Goal: Check status: Check status

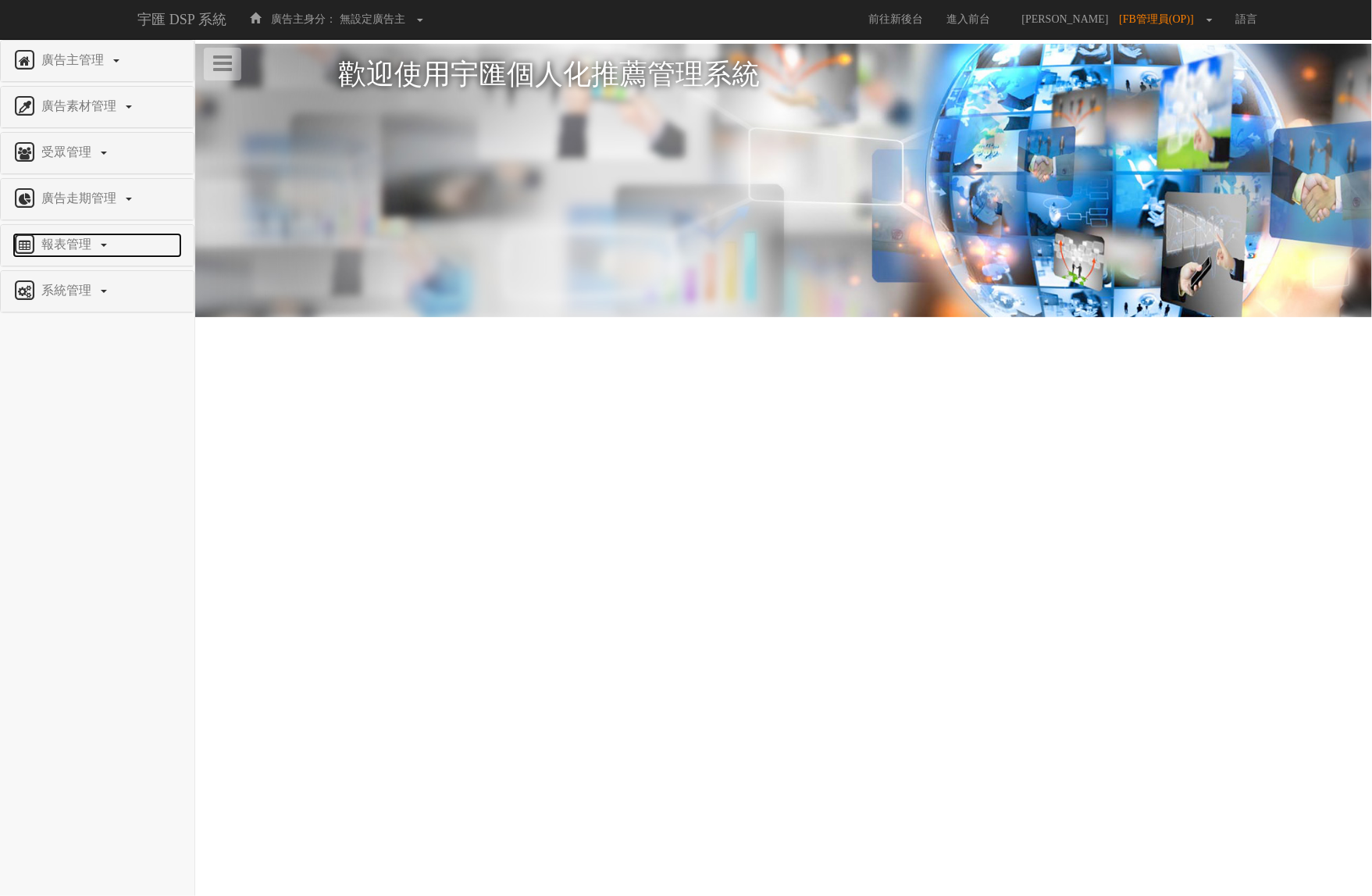
click at [88, 246] on span "報表管理" at bounding box center [68, 243] width 62 height 14
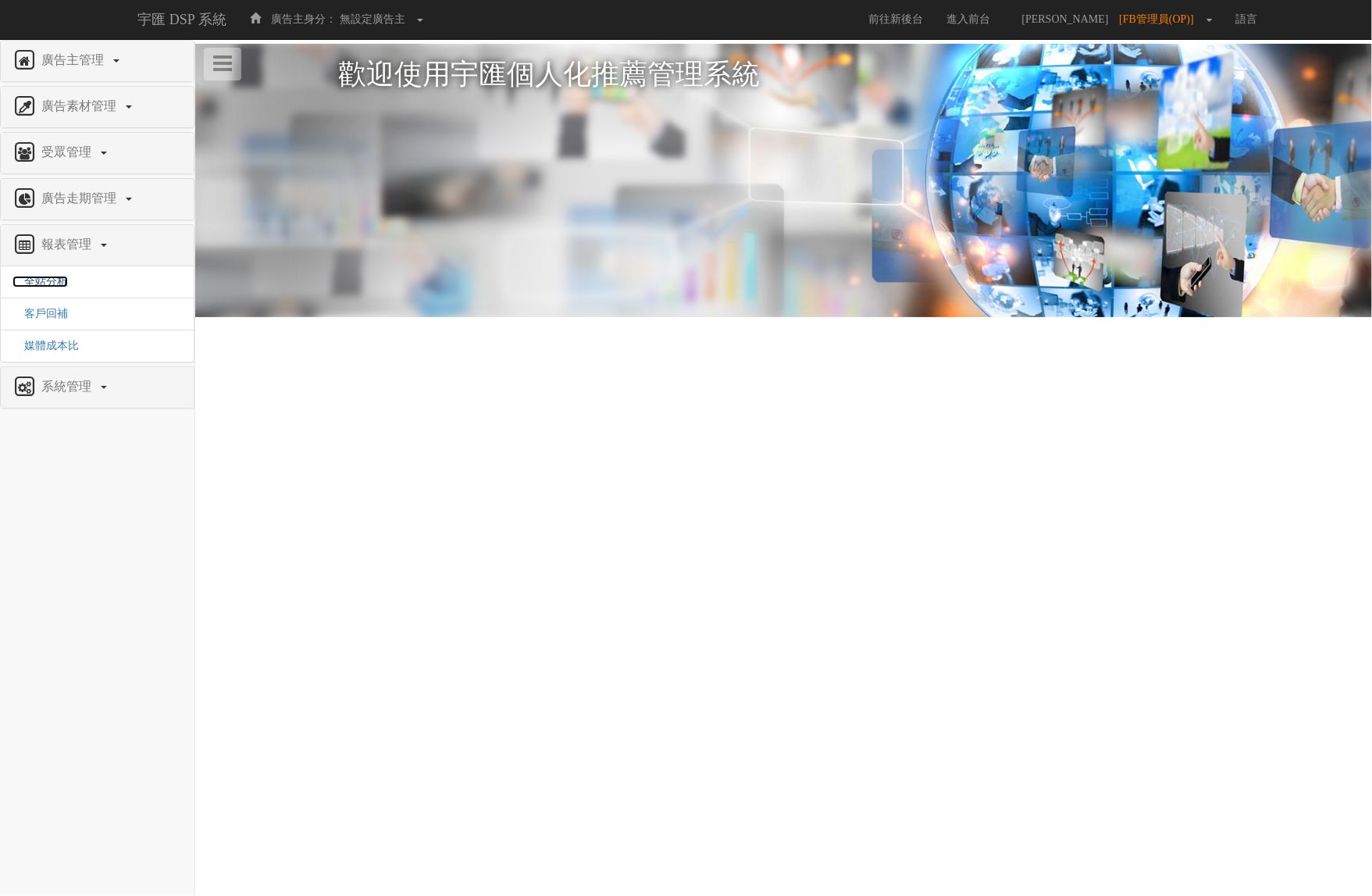
click at [59, 281] on span "全站分析" at bounding box center [40, 281] width 55 height 12
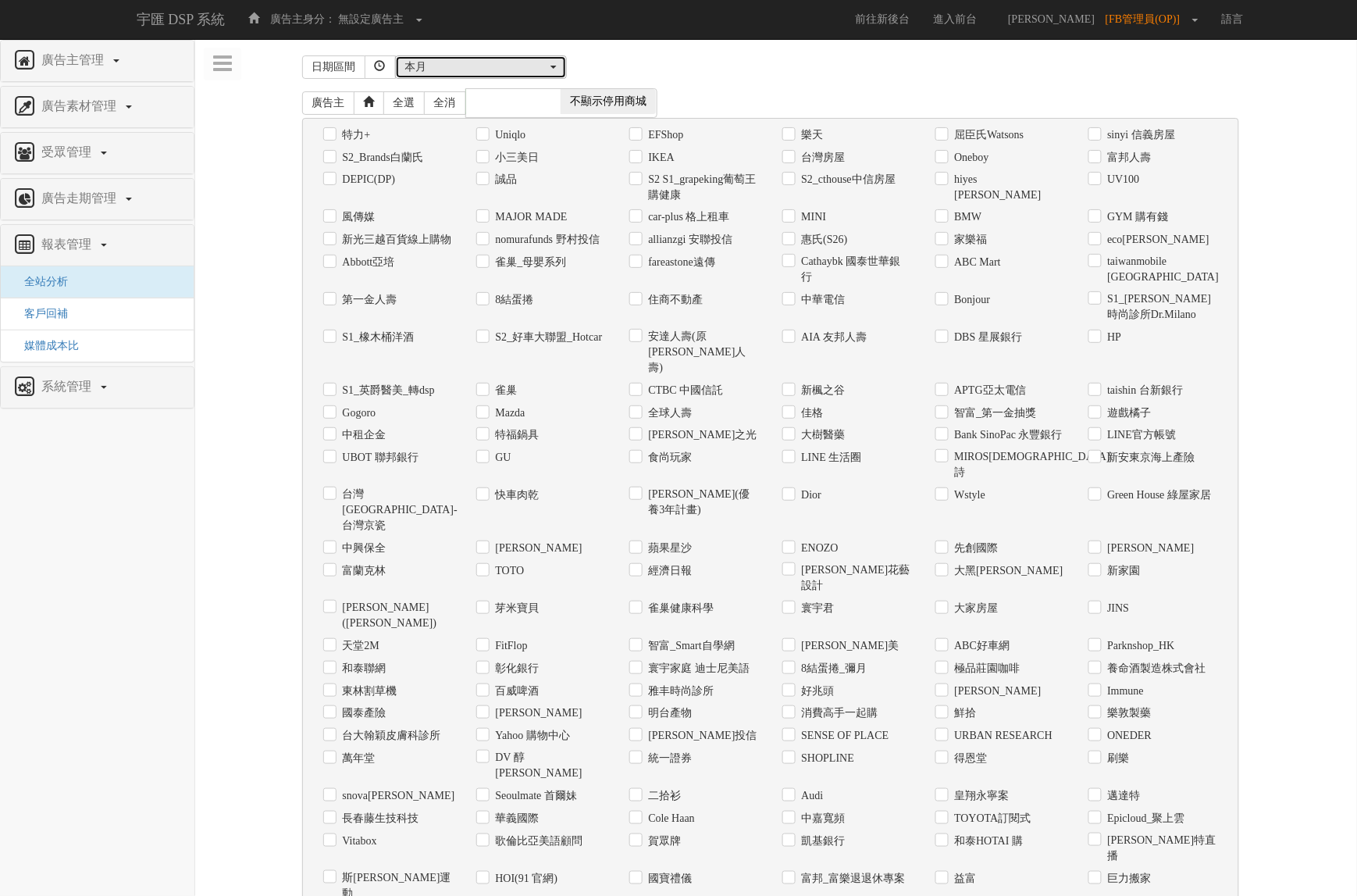
click at [466, 56] on button "本月" at bounding box center [482, 67] width 172 height 24
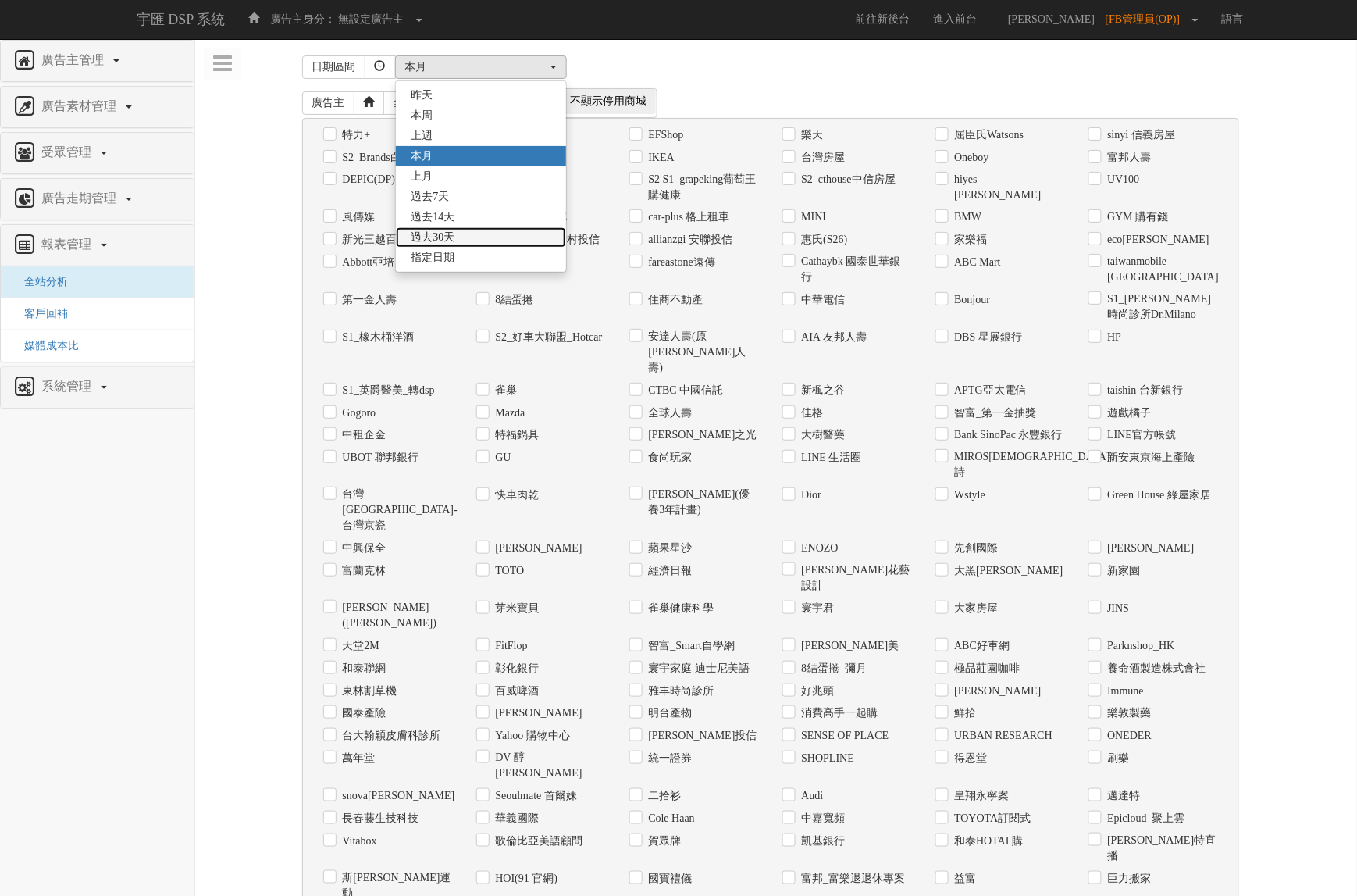
click at [508, 236] on link "過去30天" at bounding box center [481, 237] width 170 height 20
select select "Past30"
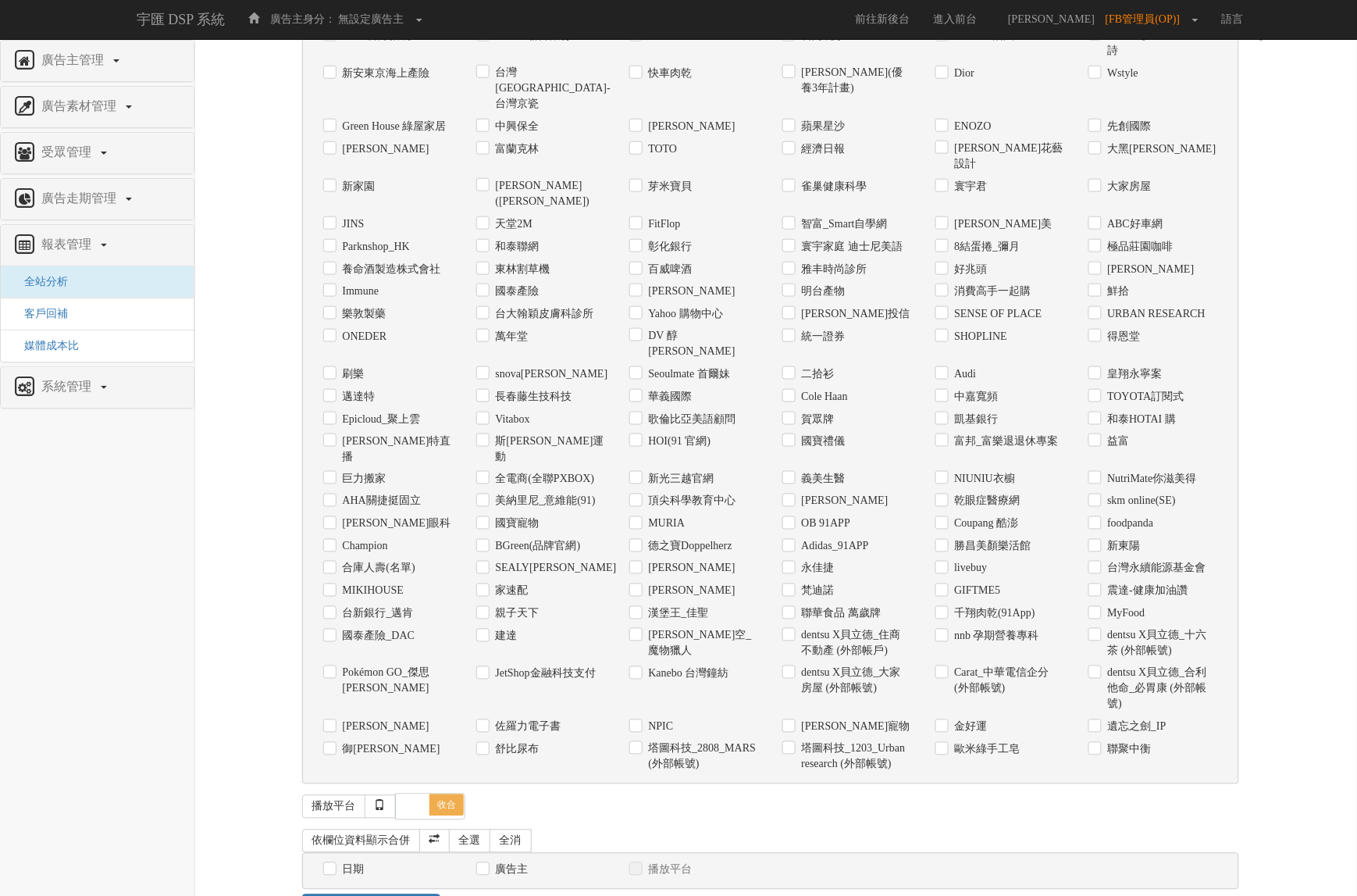
scroll to position [428, 0]
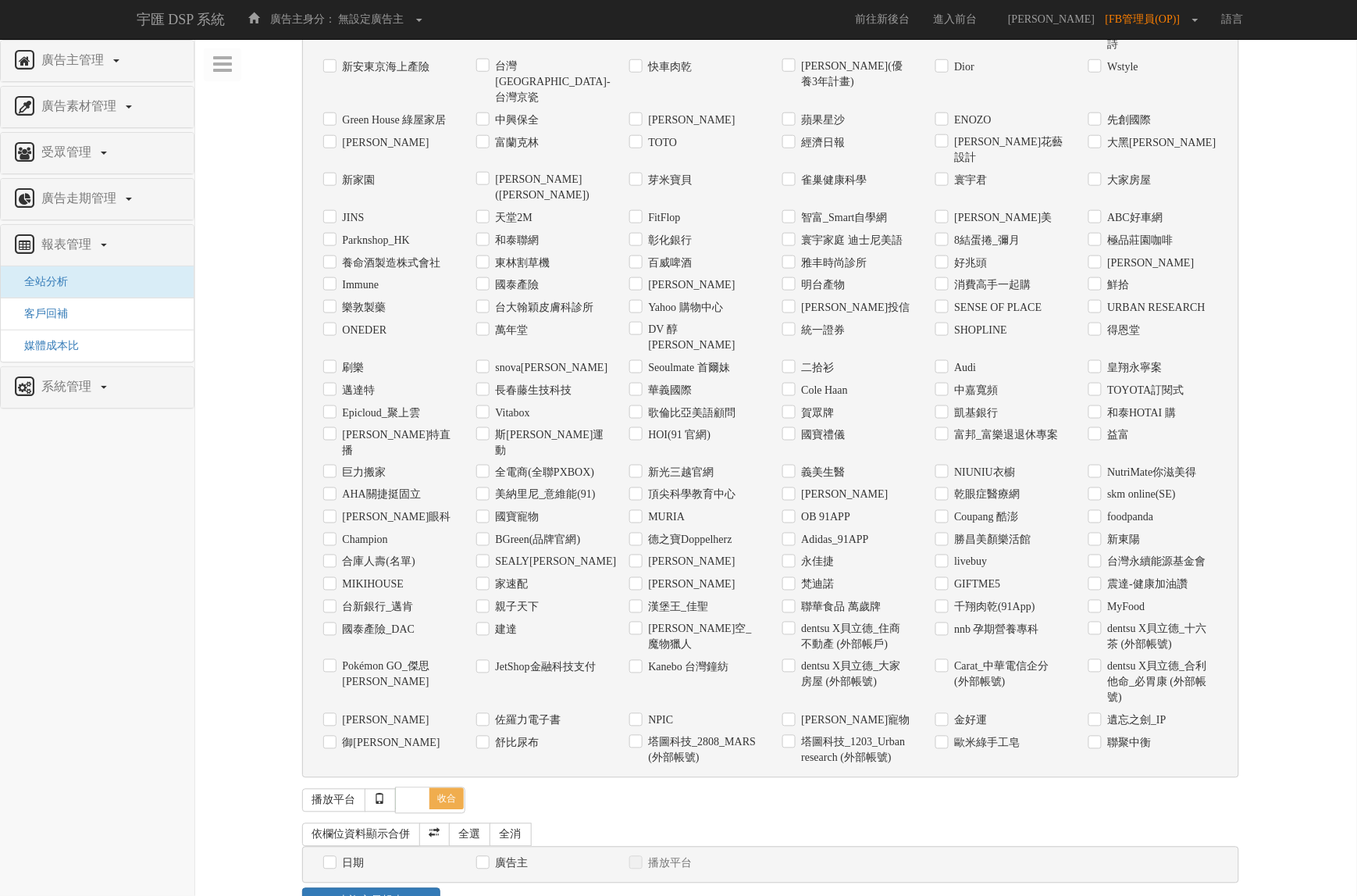
click at [1158, 555] on label "台灣永續能源基金會" at bounding box center [1155, 562] width 102 height 15
click at [1099, 558] on input "台灣永續能源基金會" at bounding box center [1094, 562] width 10 height 10
checkbox input "true"
click at [359, 852] on div "日期" at bounding box center [387, 863] width 153 height 23
click at [356, 856] on label "日期" at bounding box center [351, 863] width 25 height 15
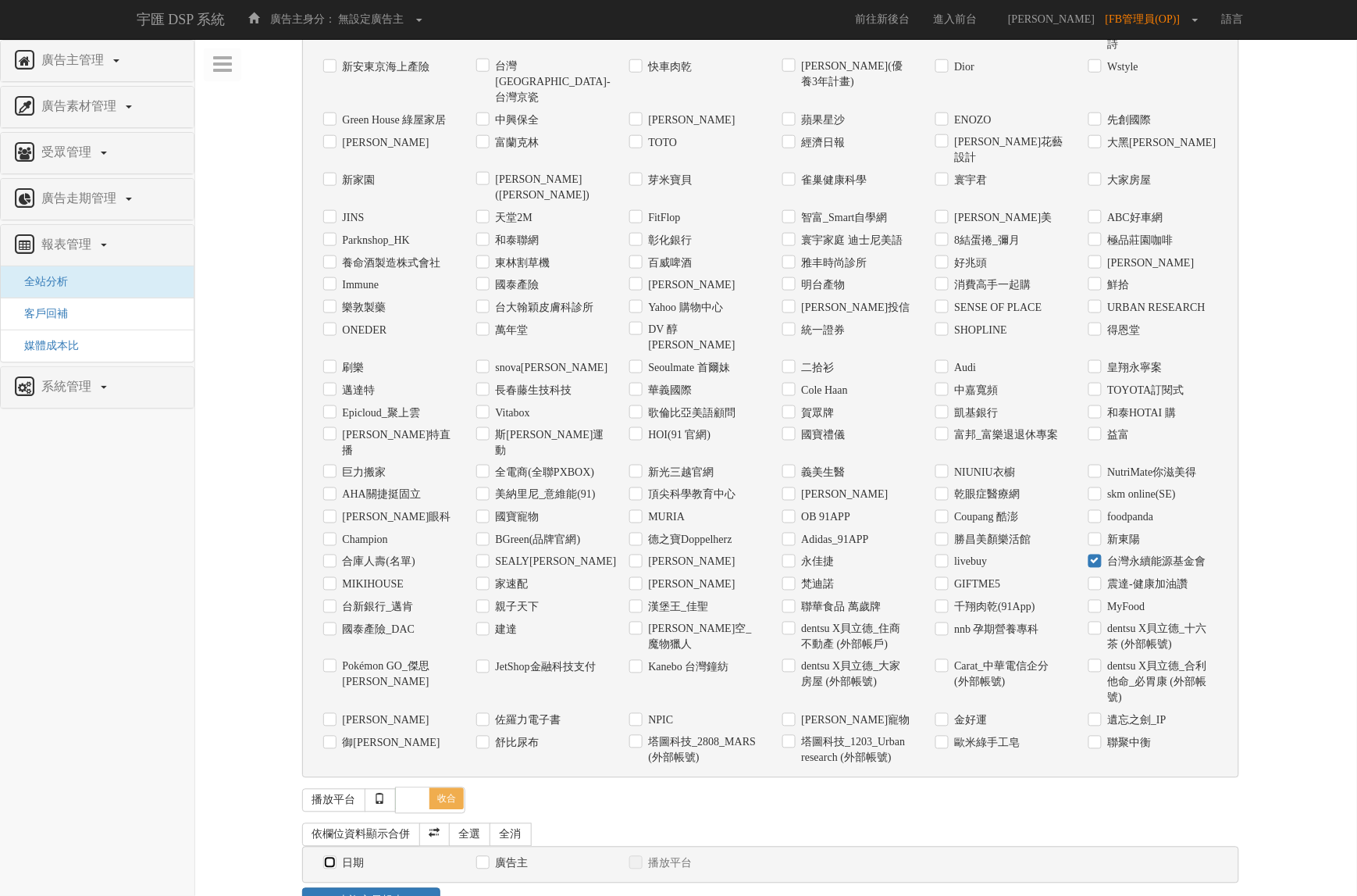
click at [333, 858] on input "日期" at bounding box center [328, 863] width 10 height 10
checkbox input "true"
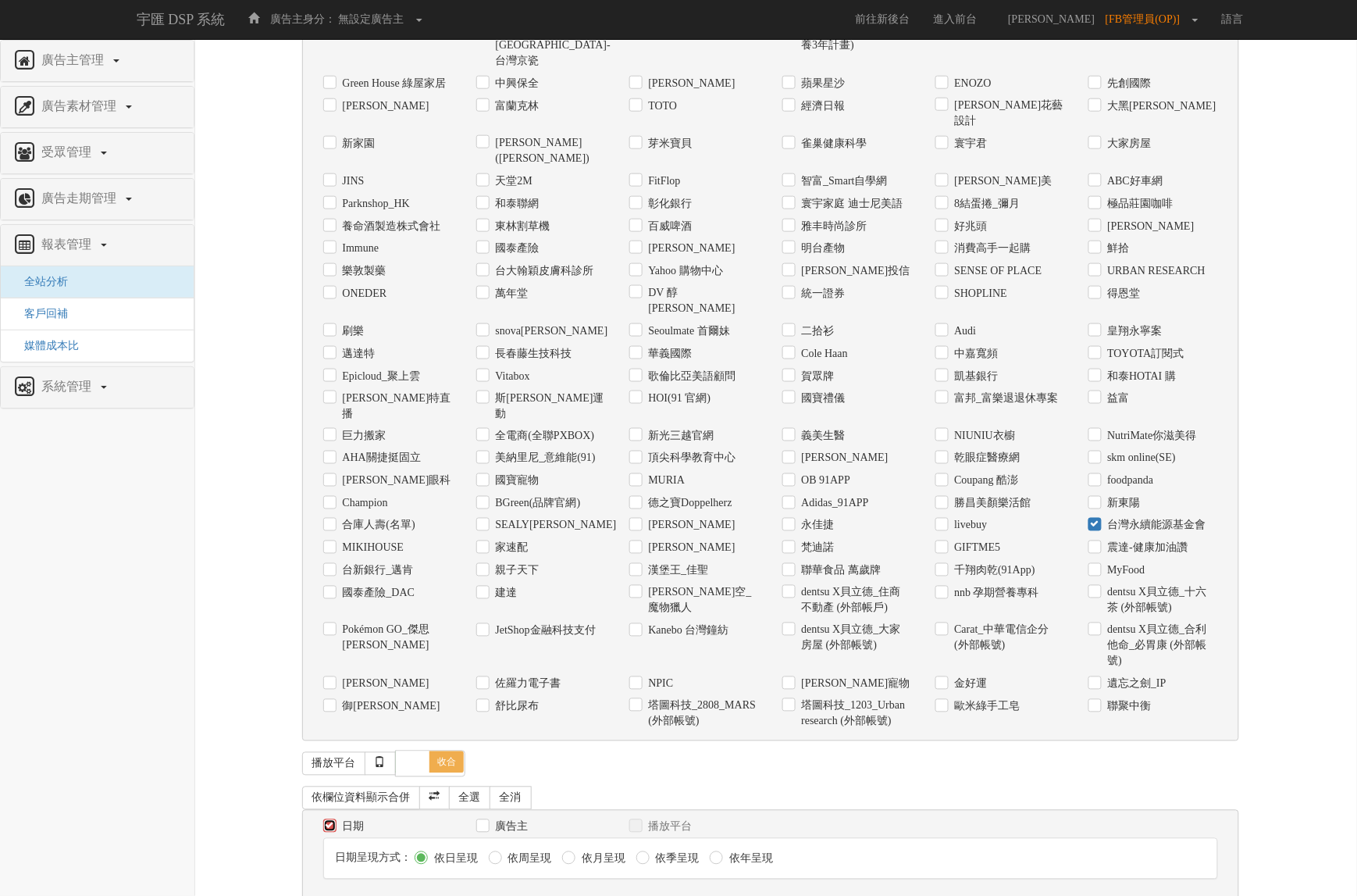
scroll to position [466, 0]
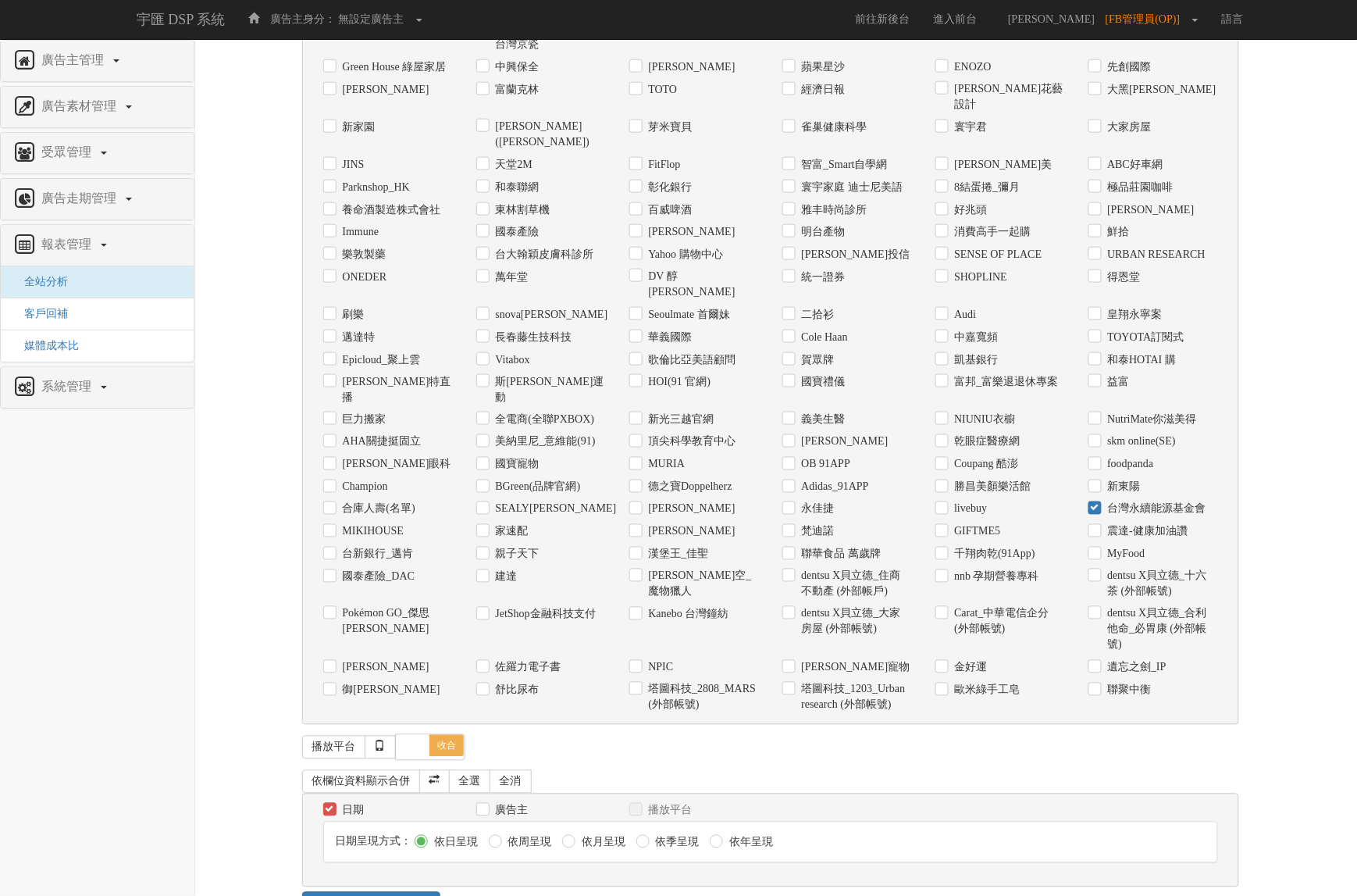
scroll to position [552, 0]
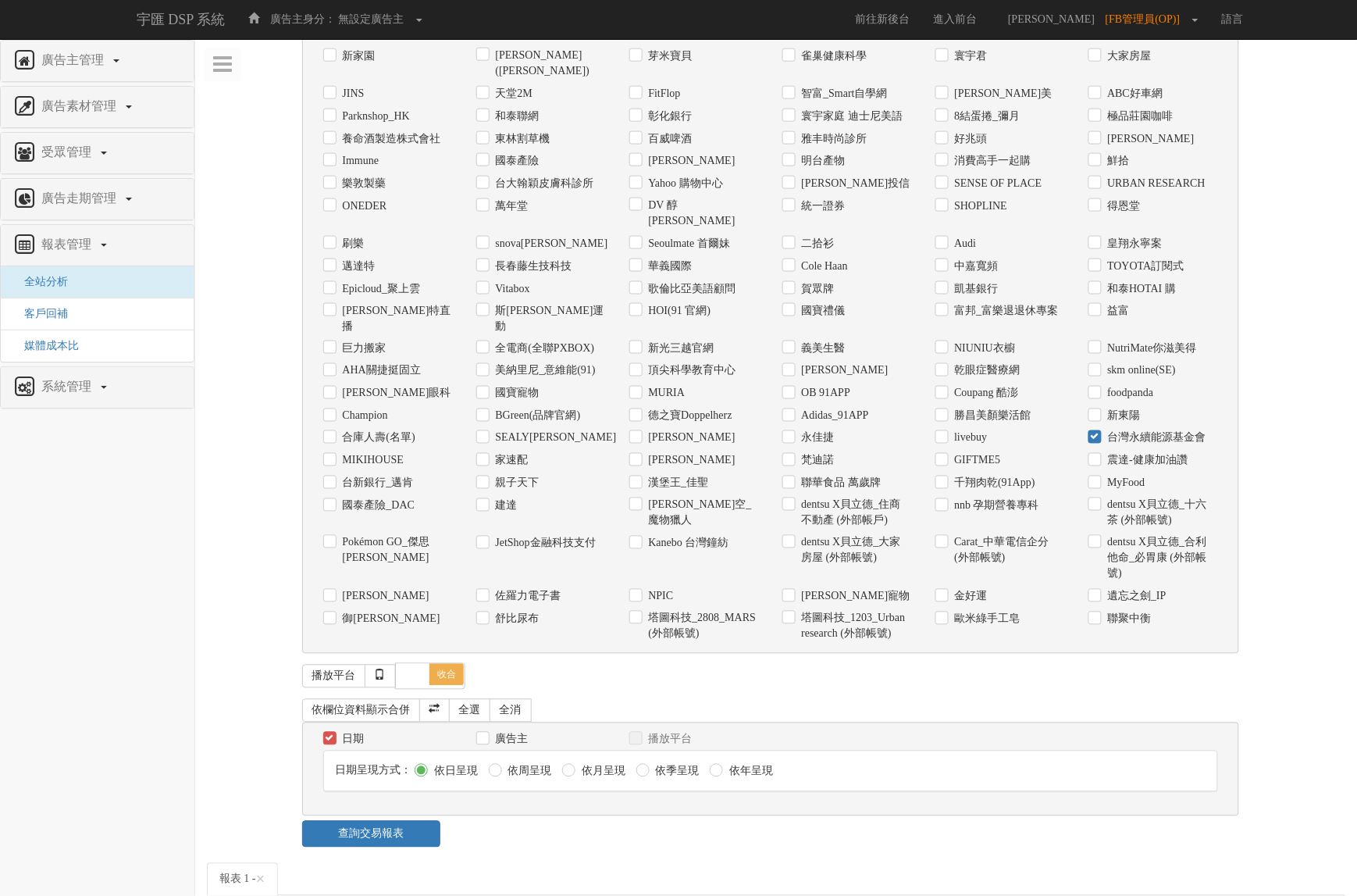
click at [533, 764] on label "依周呈現" at bounding box center [528, 771] width 48 height 15
click at [499, 766] on input "依周呈現" at bounding box center [493, 770] width 10 height 10
radio input "true"
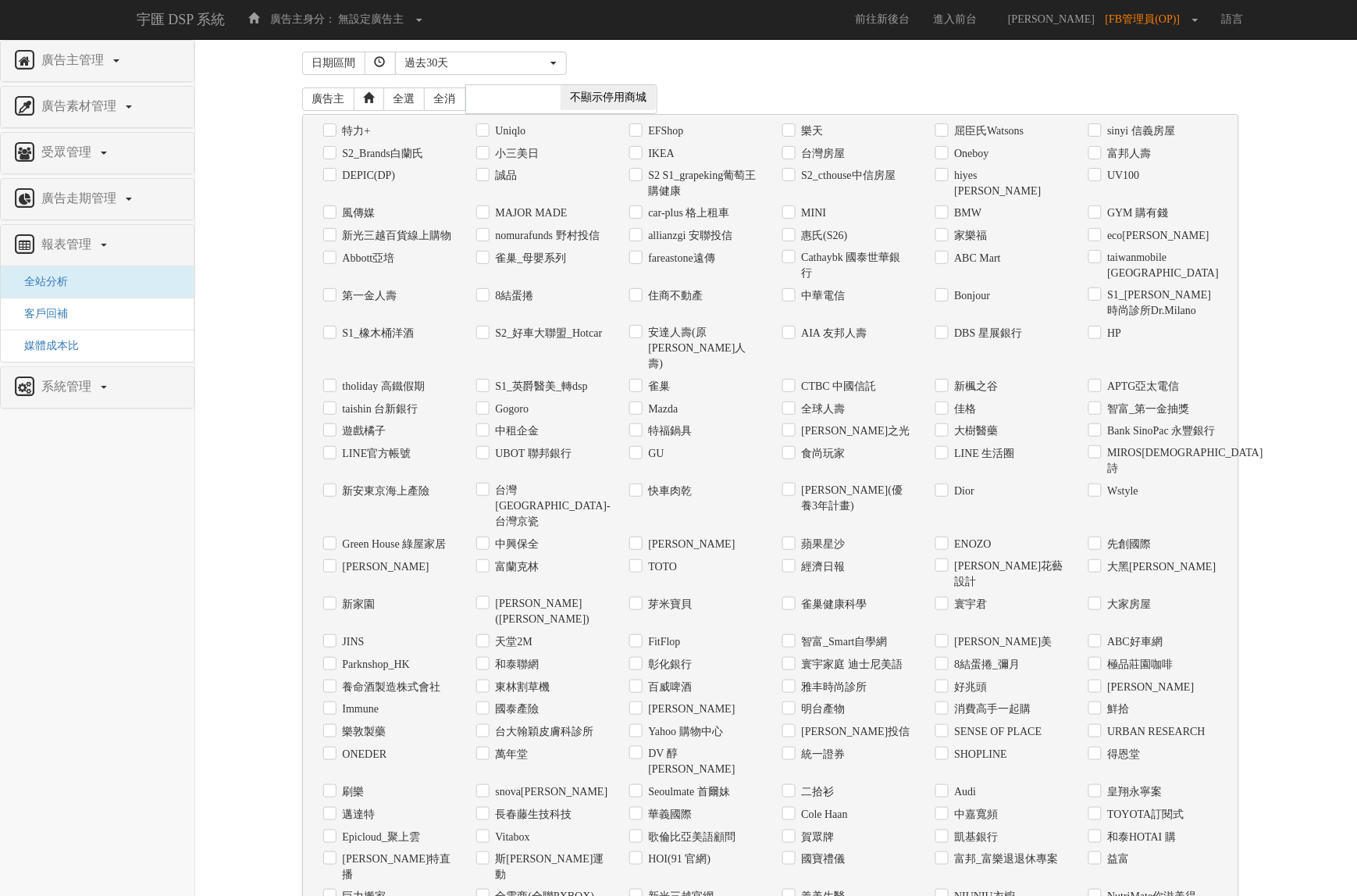
scroll to position [0, 0]
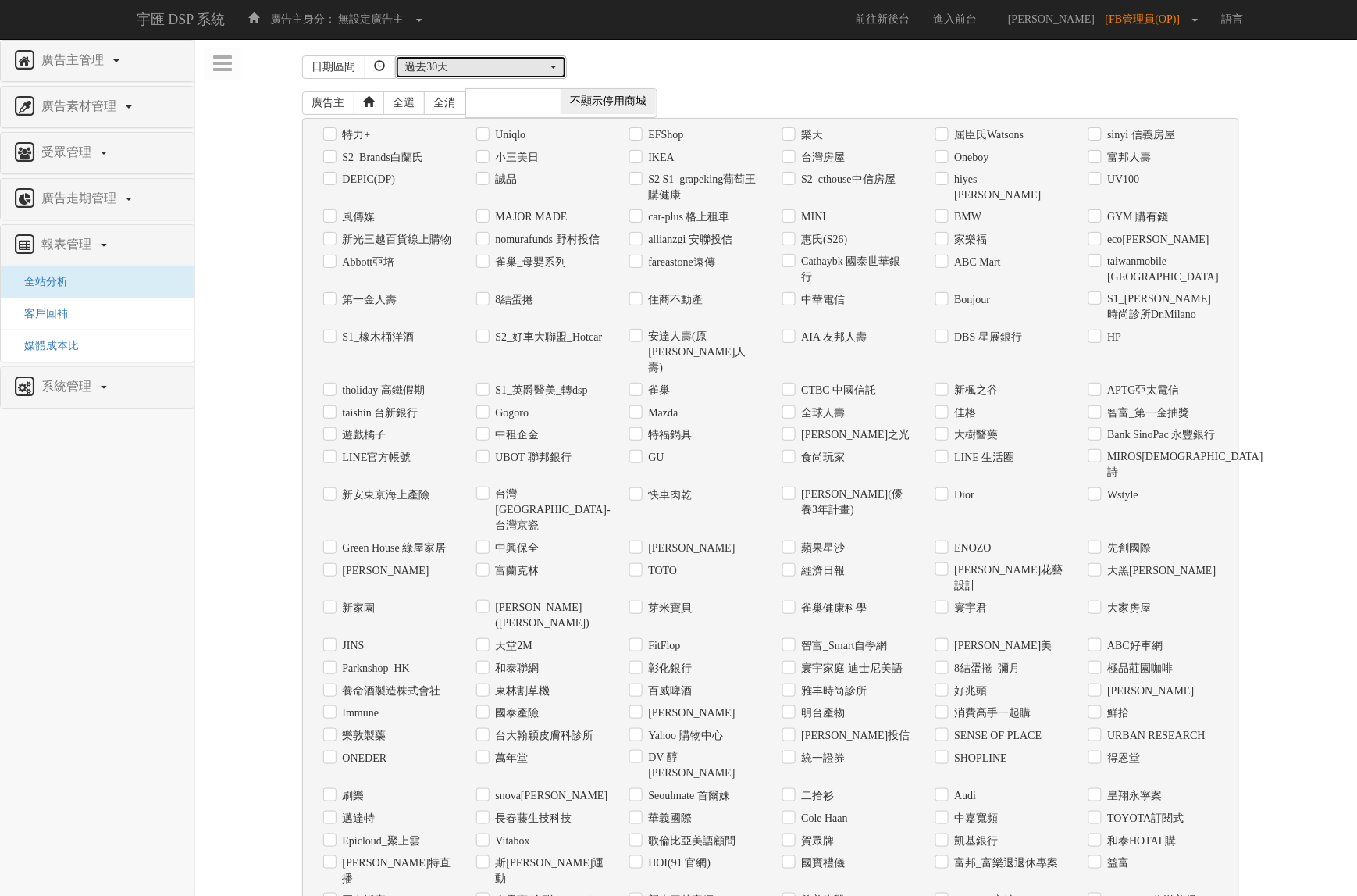
click at [530, 63] on div "過去30天" at bounding box center [476, 67] width 142 height 15
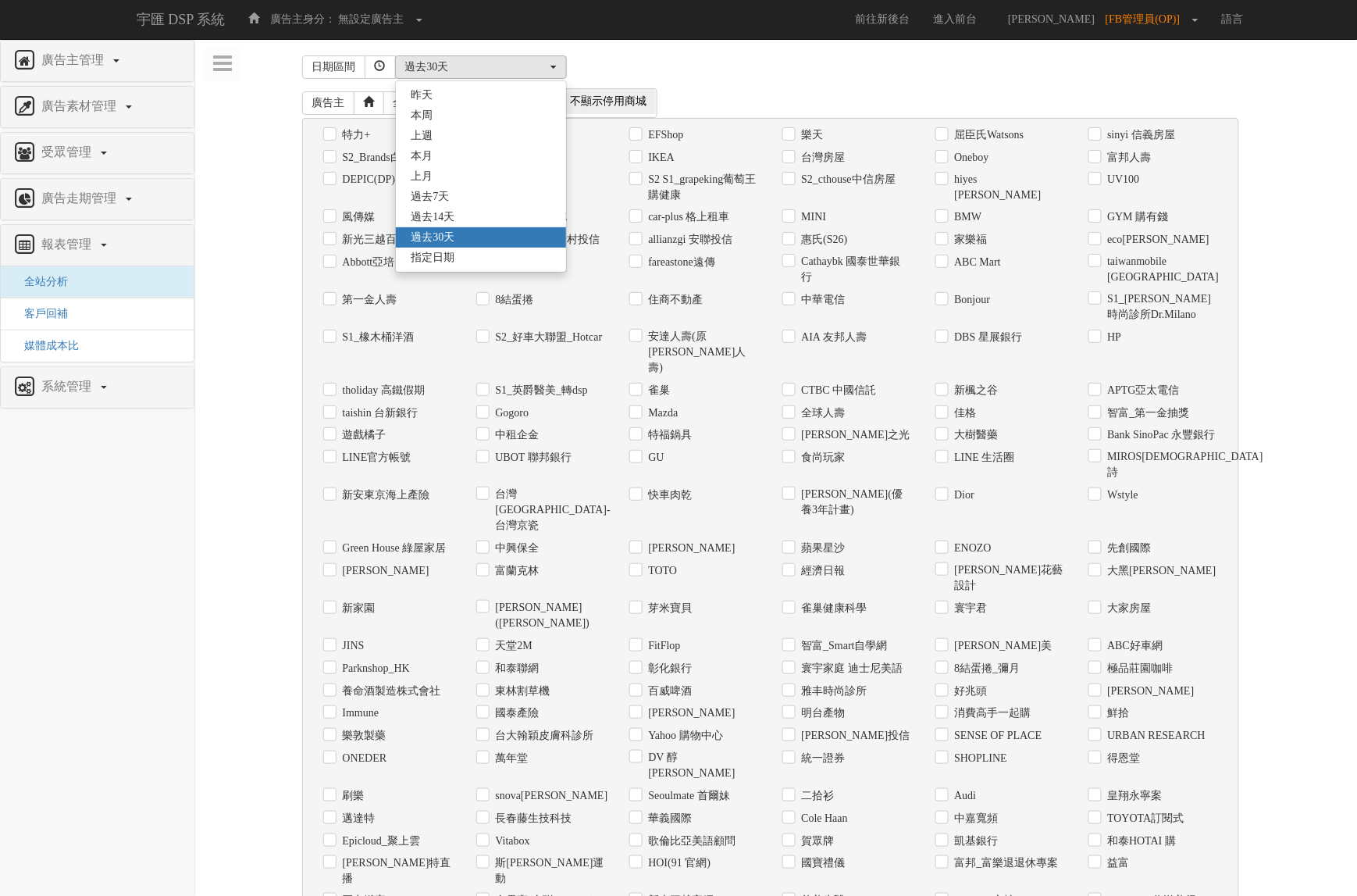
click at [450, 247] on link "過去30天" at bounding box center [481, 237] width 170 height 20
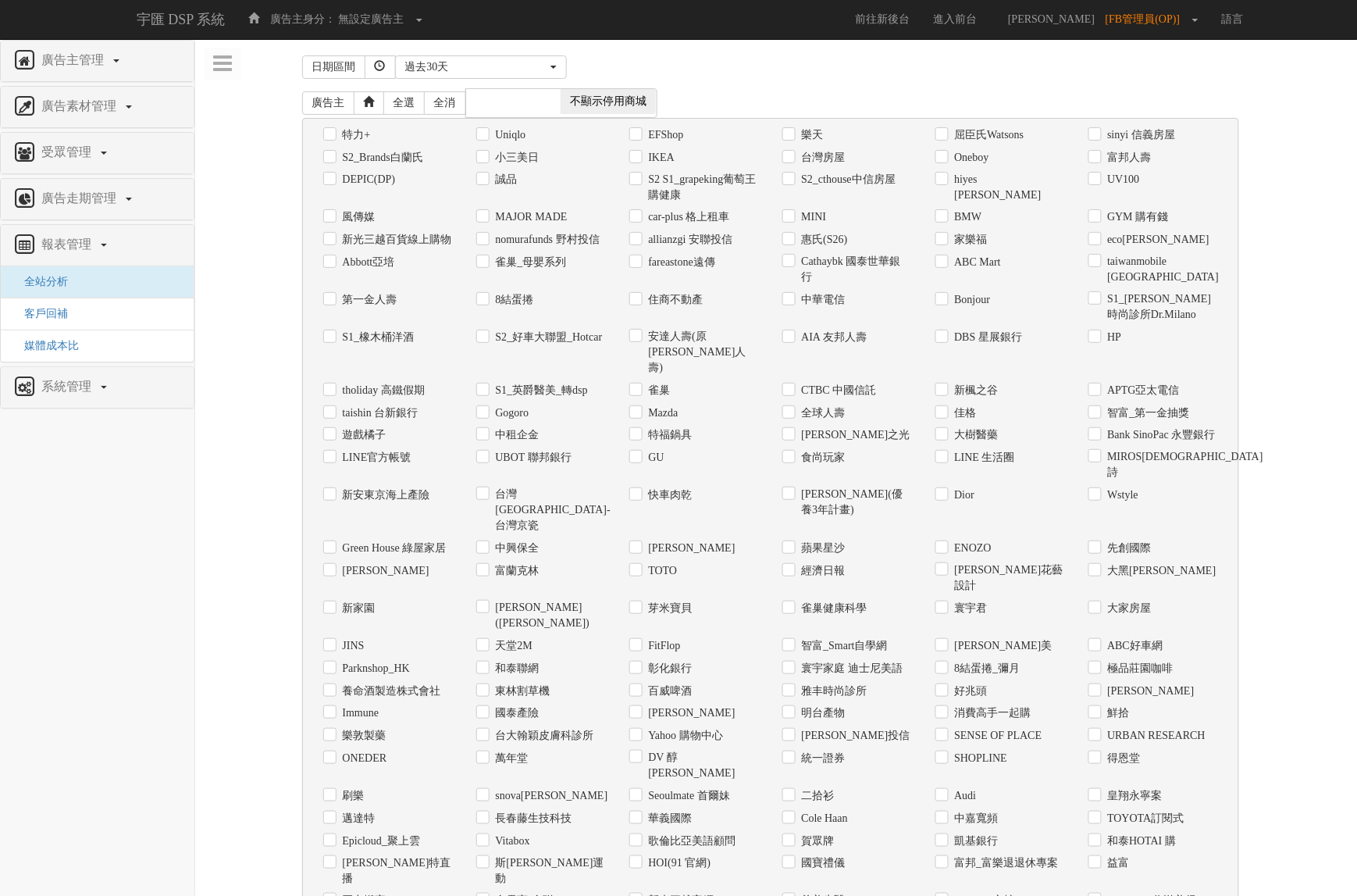
click at [454, 82] on div "日期區間 [DATE] 本[PERSON_NAME] 本月 上月 過去7天 過去14天 過去30天 指定日期 過去30天 [DATE] 本[PERSON_NA…" at bounding box center [777, 67] width 949 height 33
click at [470, 71] on div "過去30天" at bounding box center [476, 67] width 142 height 15
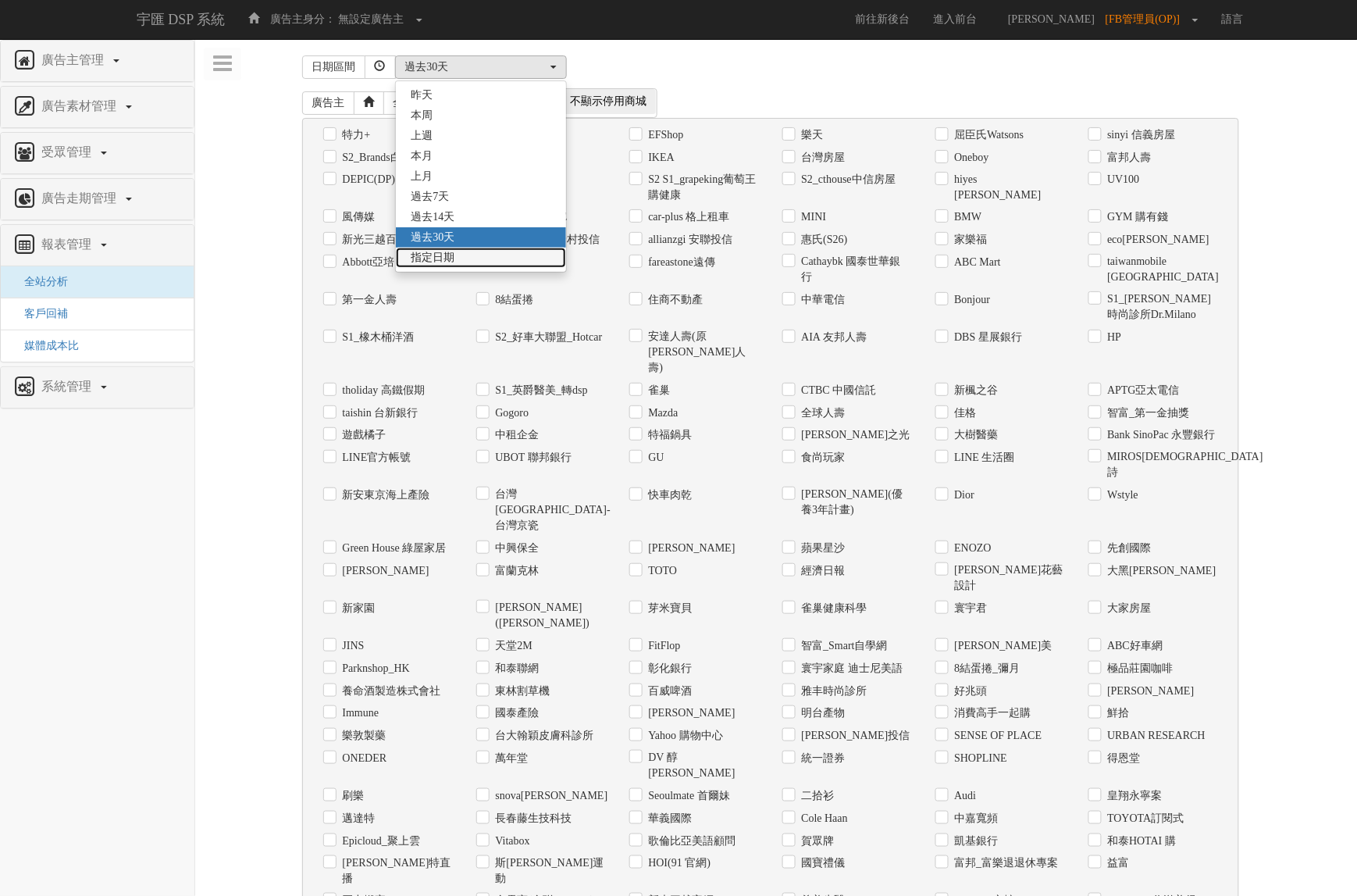
click at [458, 253] on link "指定日期" at bounding box center [481, 257] width 170 height 20
select select "Custom"
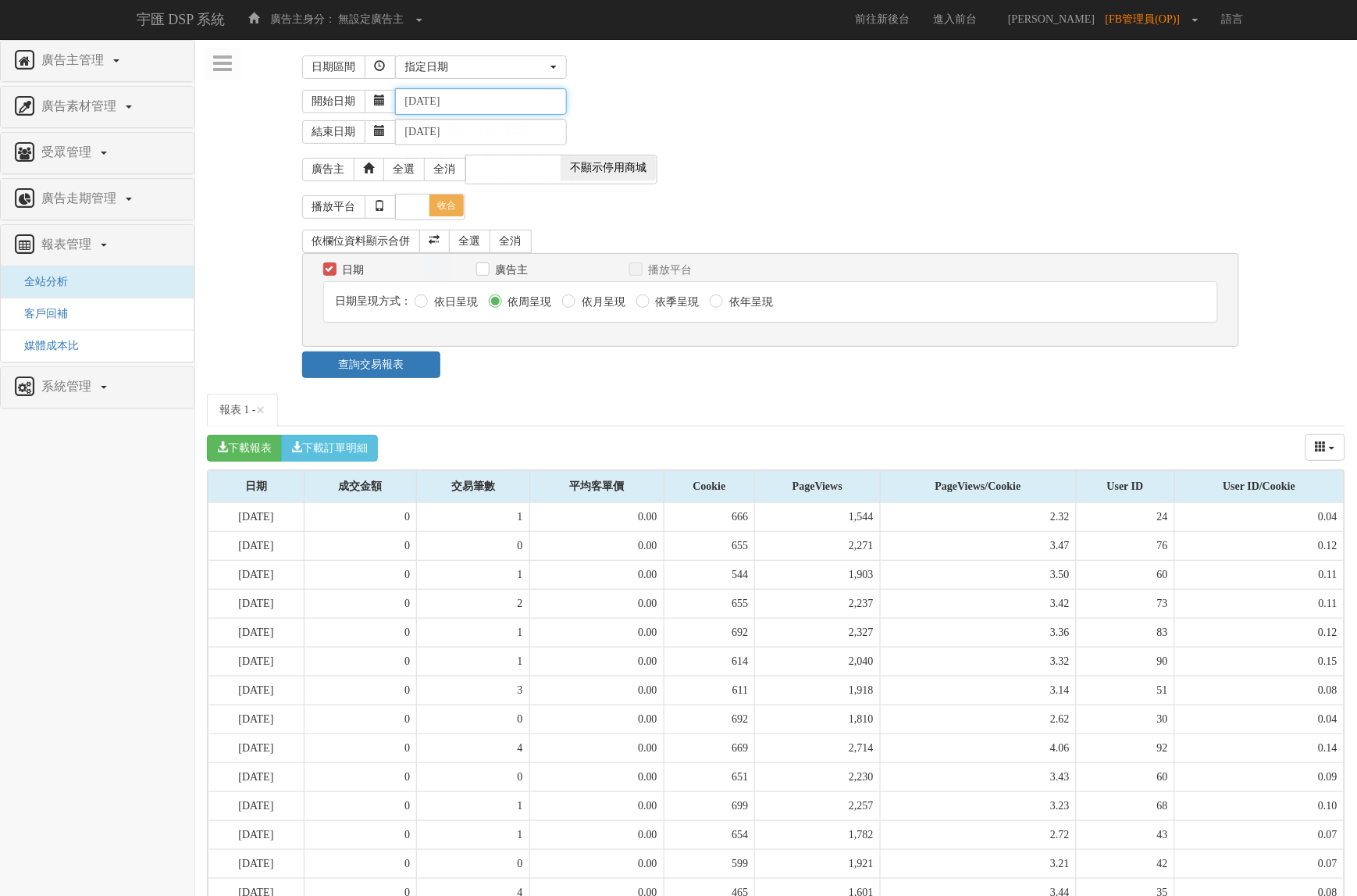
click at [430, 103] on input "[DATE]" at bounding box center [482, 100] width 172 height 26
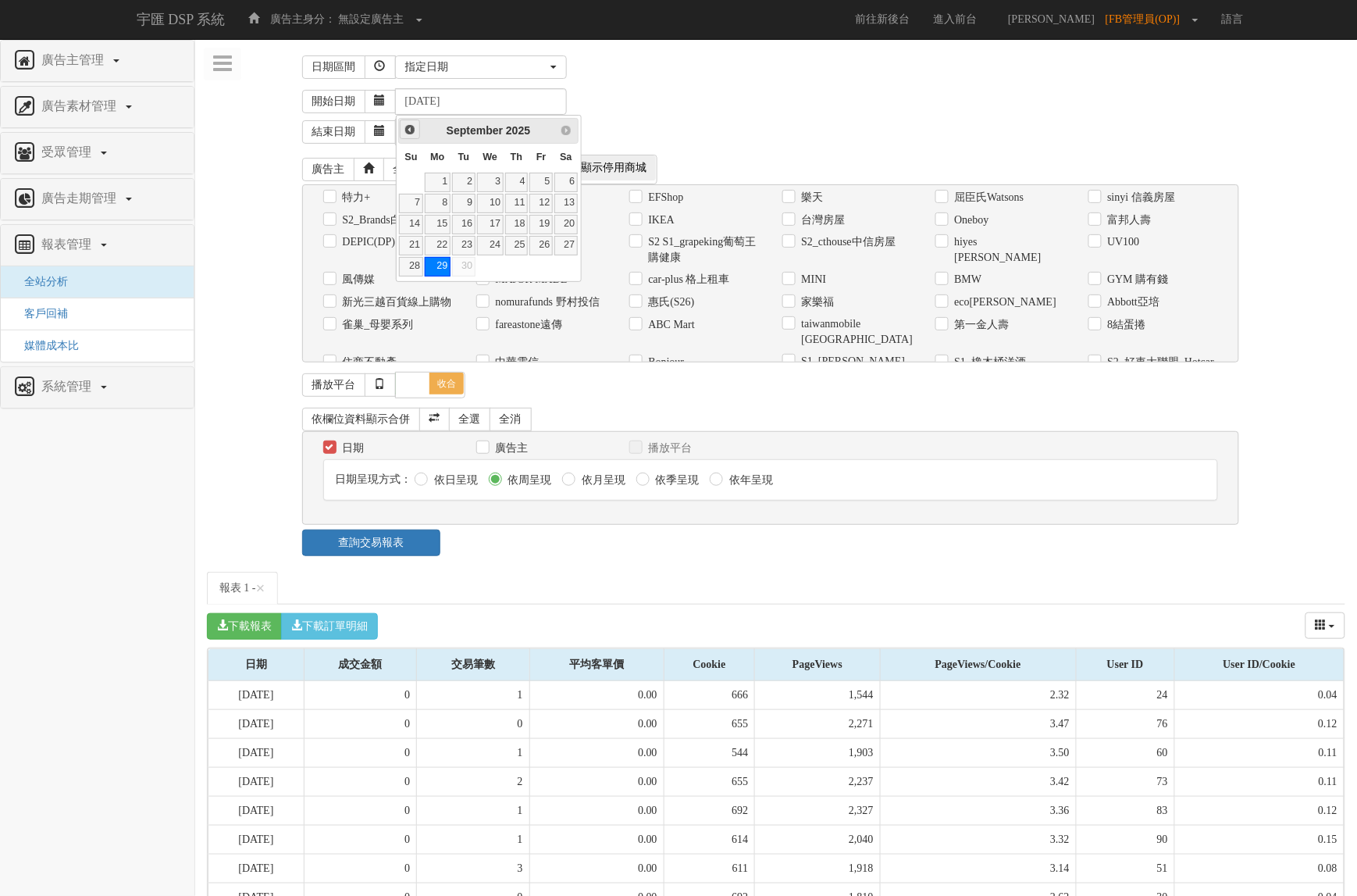
click at [412, 138] on link "Prev" at bounding box center [410, 129] width 20 height 20
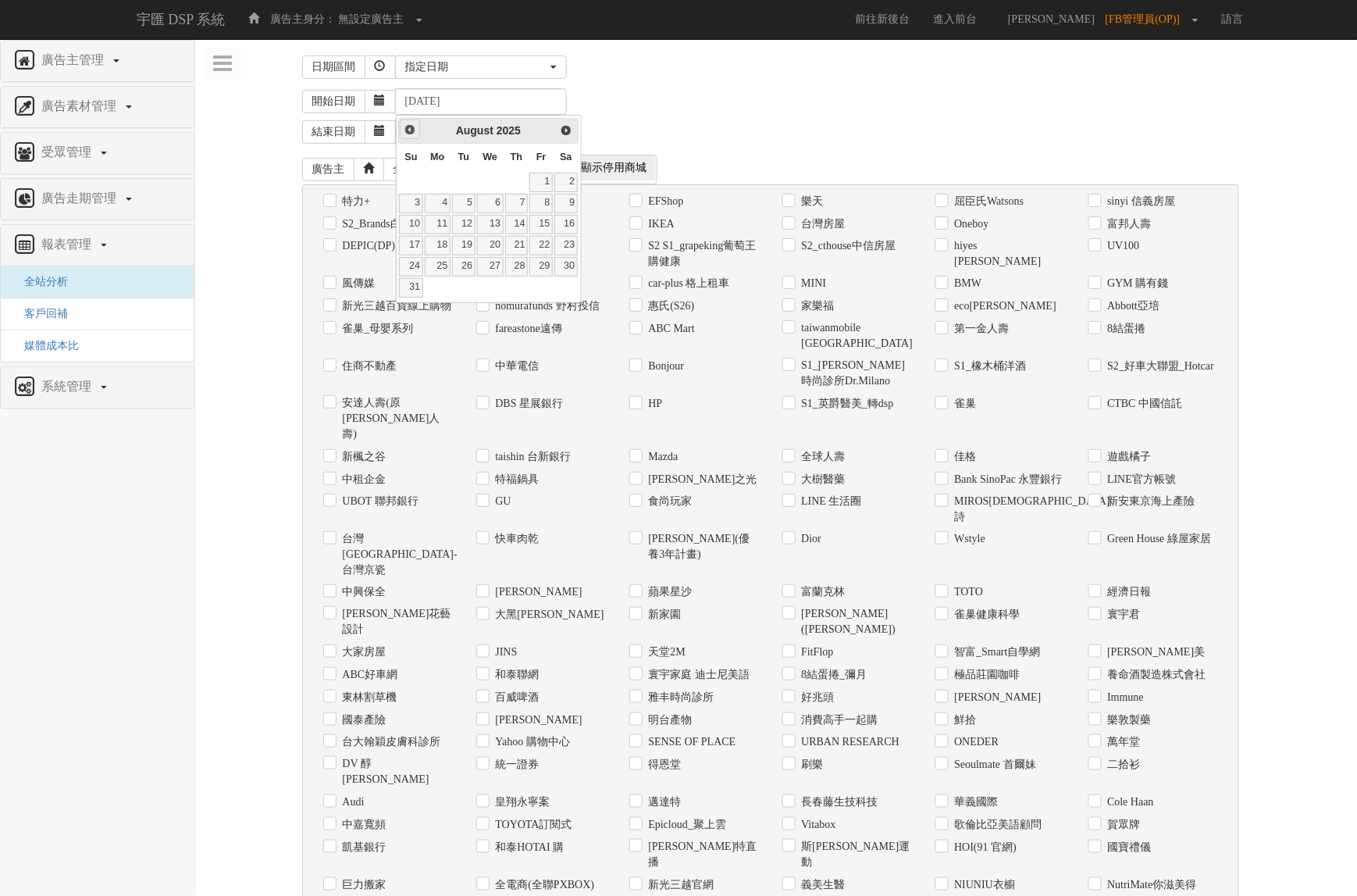
click at [412, 138] on link "Prev" at bounding box center [410, 129] width 20 height 20
click at [411, 174] on link "1" at bounding box center [411, 183] width 24 height 20
type input "[DATE]"
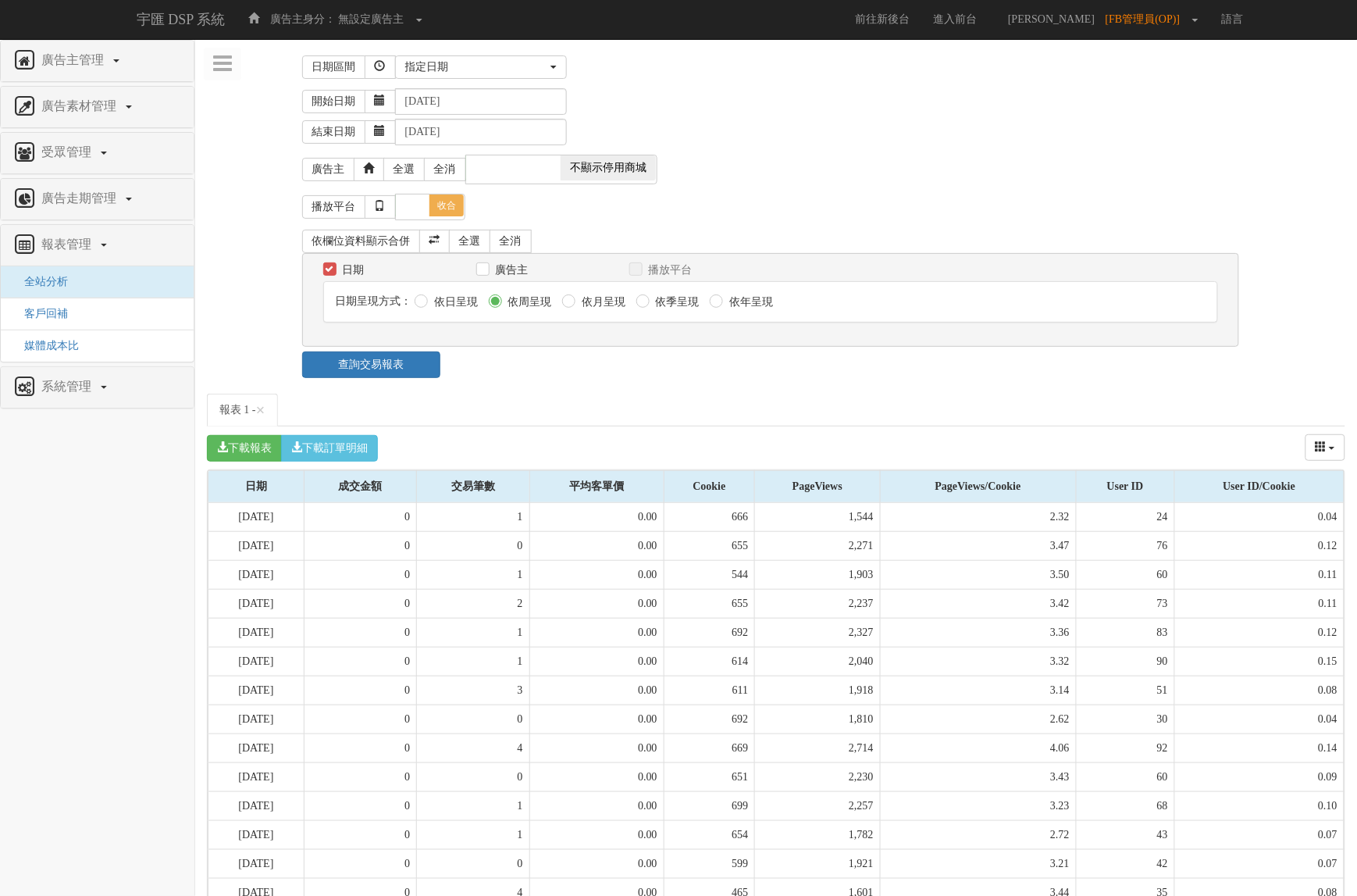
click at [597, 115] on div "結束日期 [DATE]" at bounding box center [824, 130] width 1044 height 31
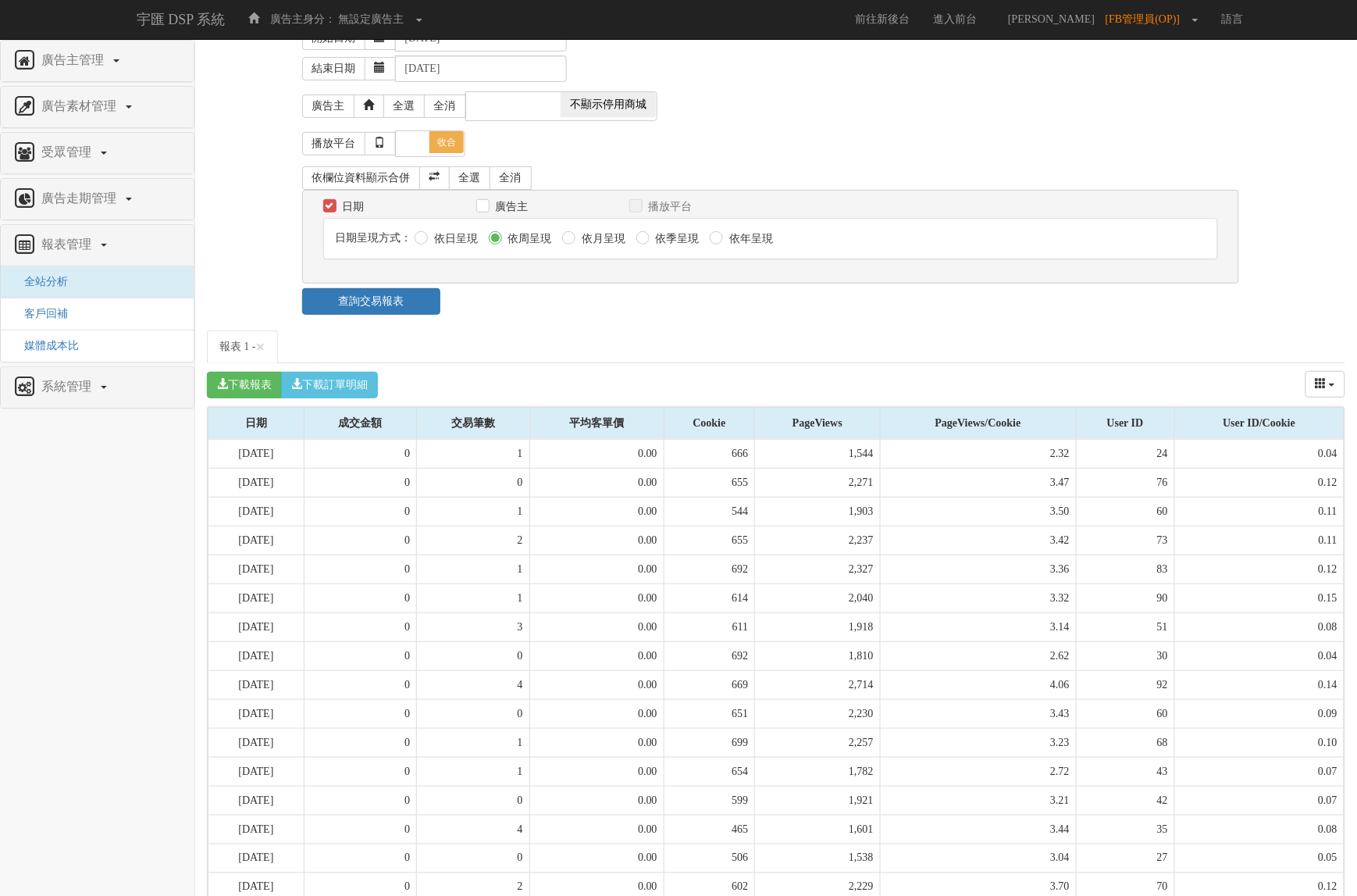
scroll to position [98, 0]
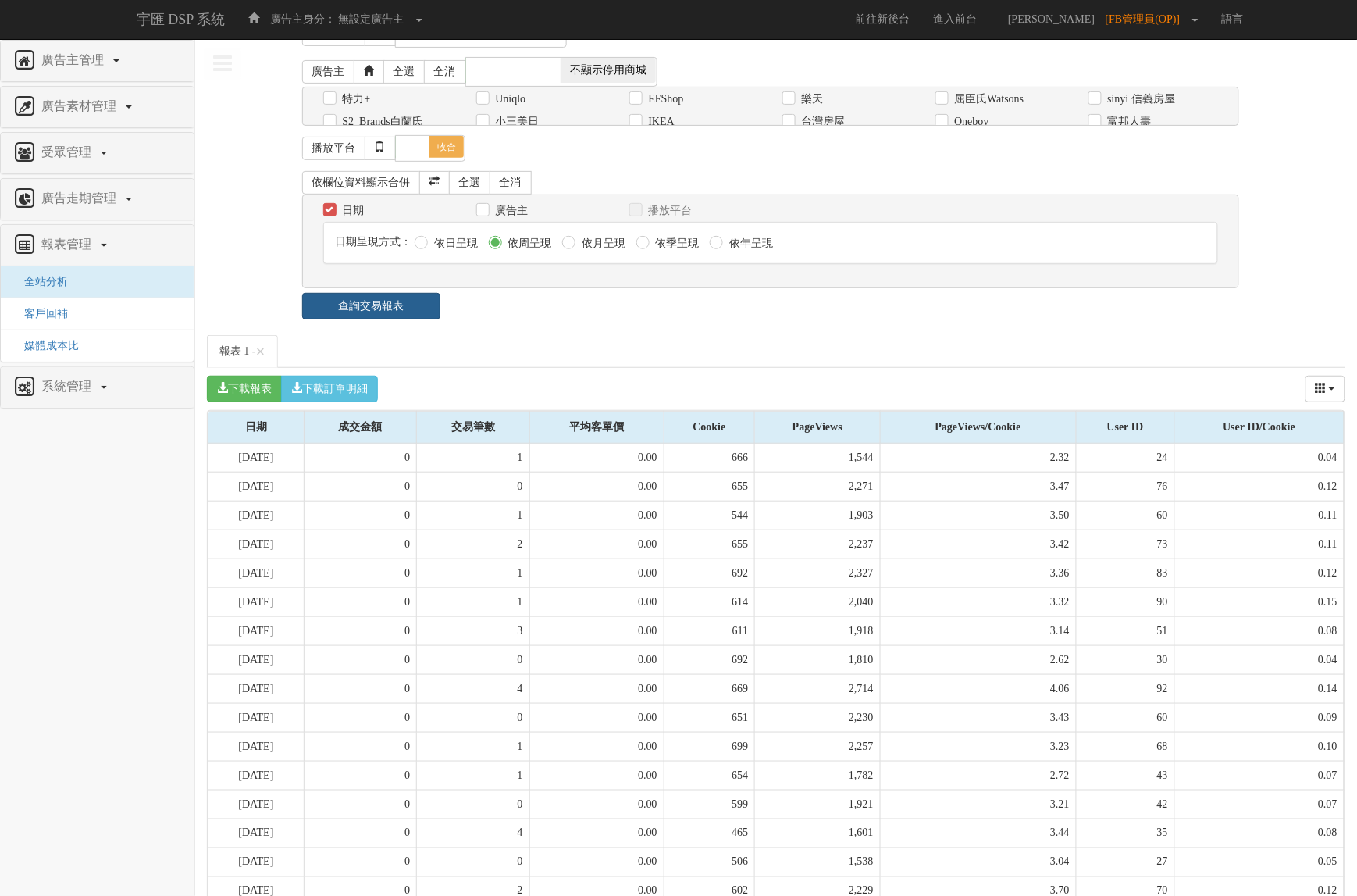
click at [379, 282] on div "日期區間 [DATE] 本[PERSON_NAME] 本月 上月 過去7天 過去14天 過去30天 指定日期 指定日期 [DATE] 本[PERSON_NAM…" at bounding box center [777, 136] width 1139 height 367
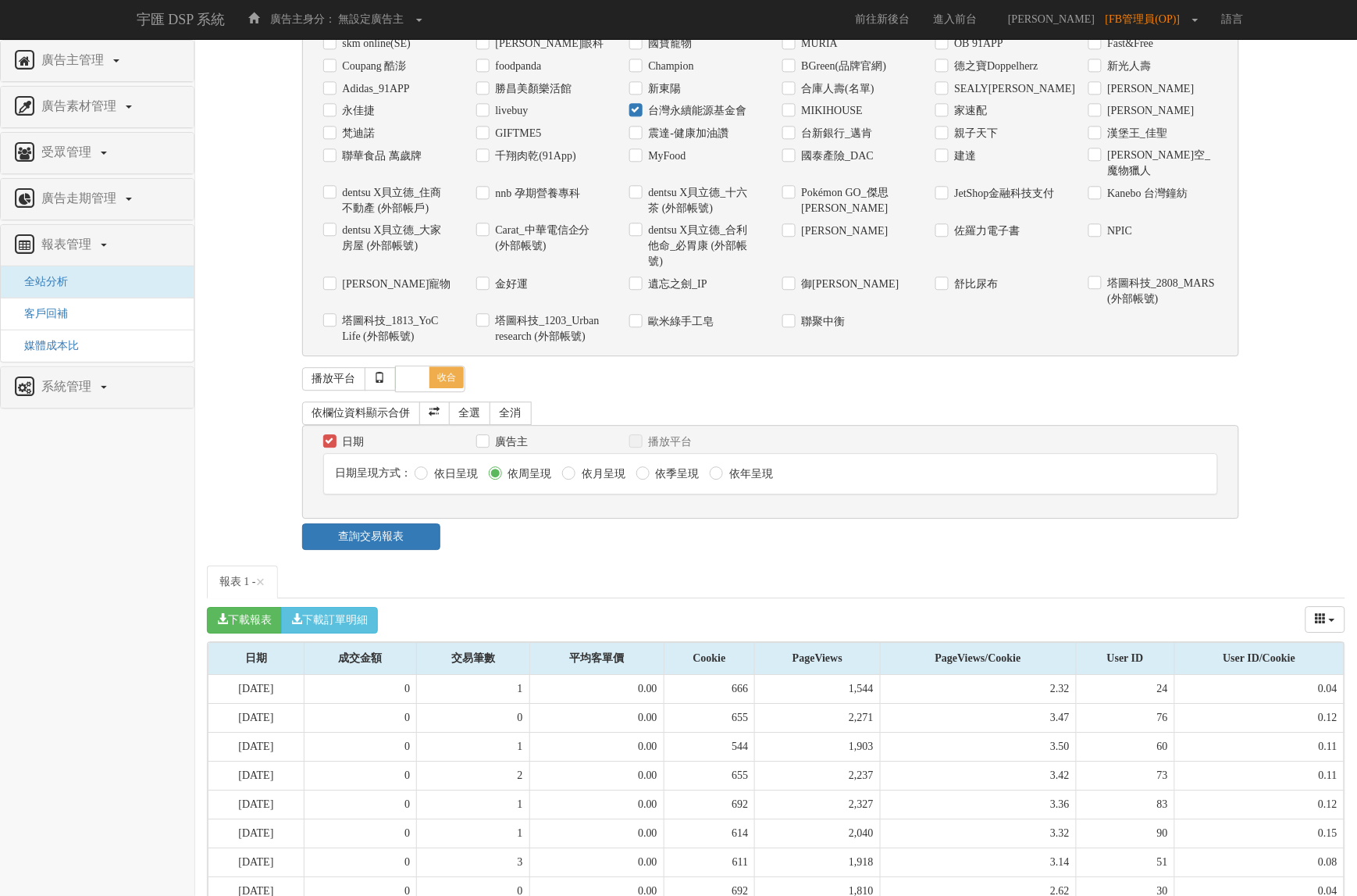
scroll to position [1464, 0]
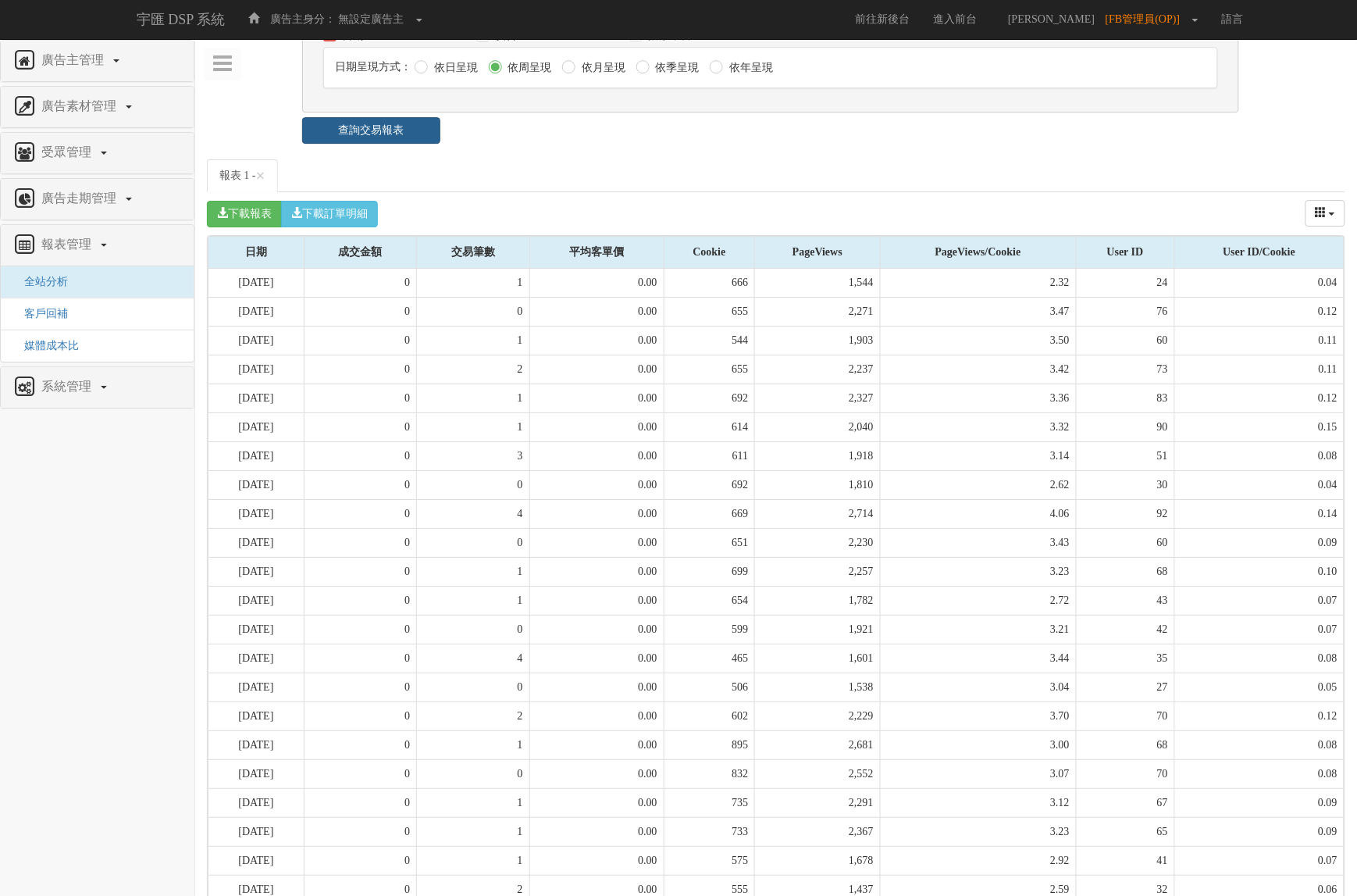
click at [368, 117] on link "查詢交易報表" at bounding box center [372, 129] width 139 height 26
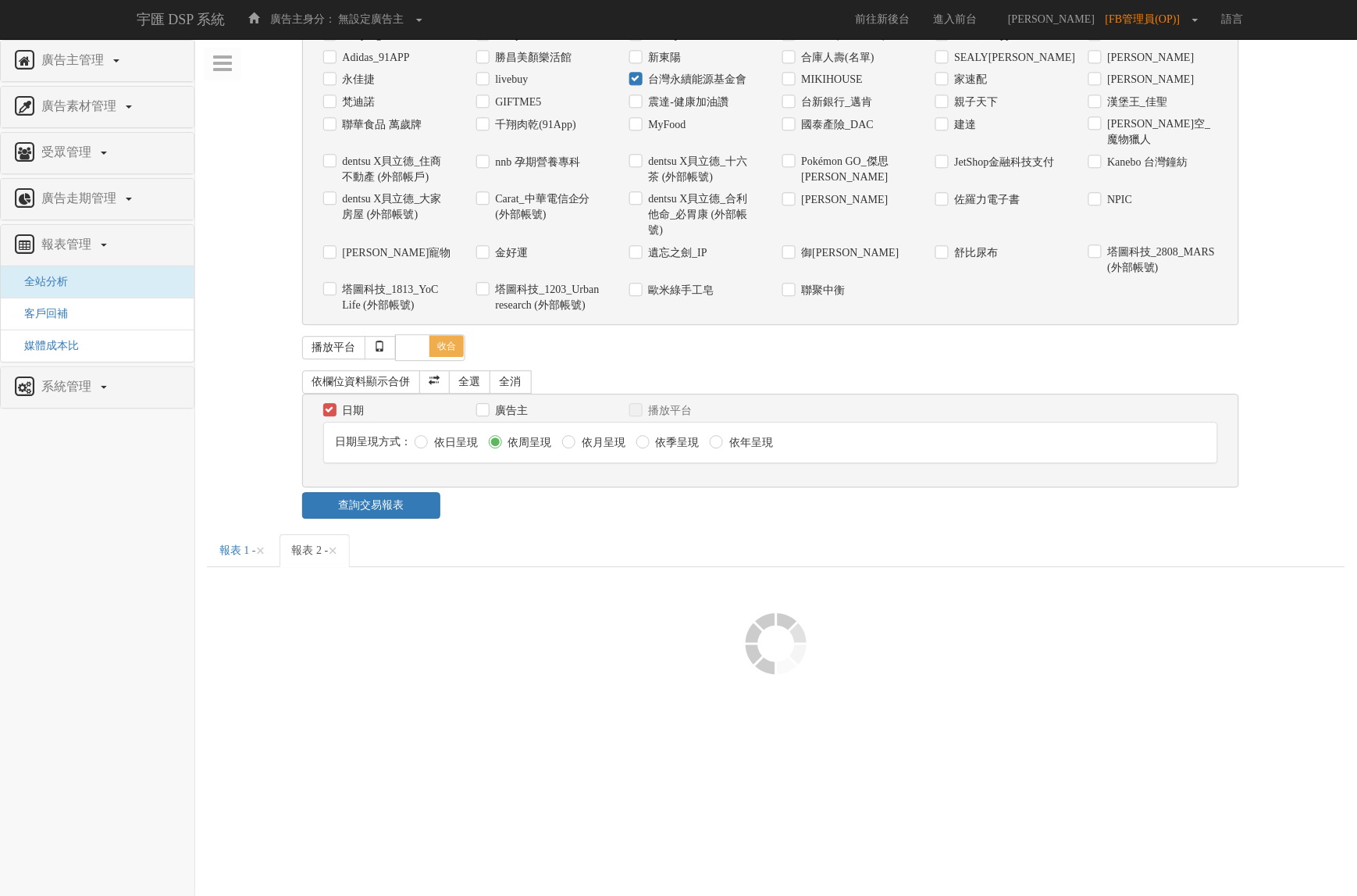
scroll to position [1387, 0]
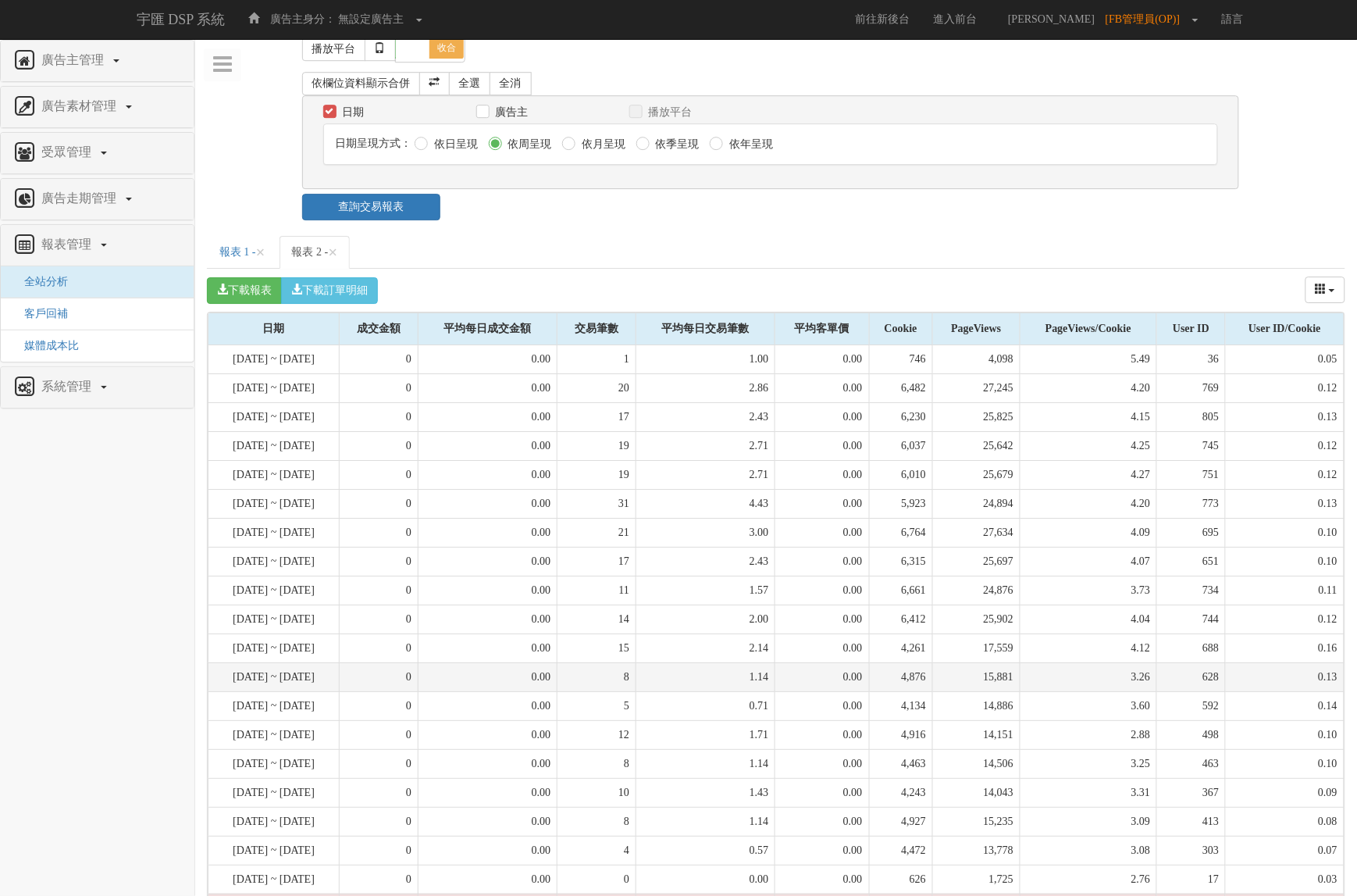
click at [1019, 662] on td "15,881" at bounding box center [977, 677] width 88 height 29
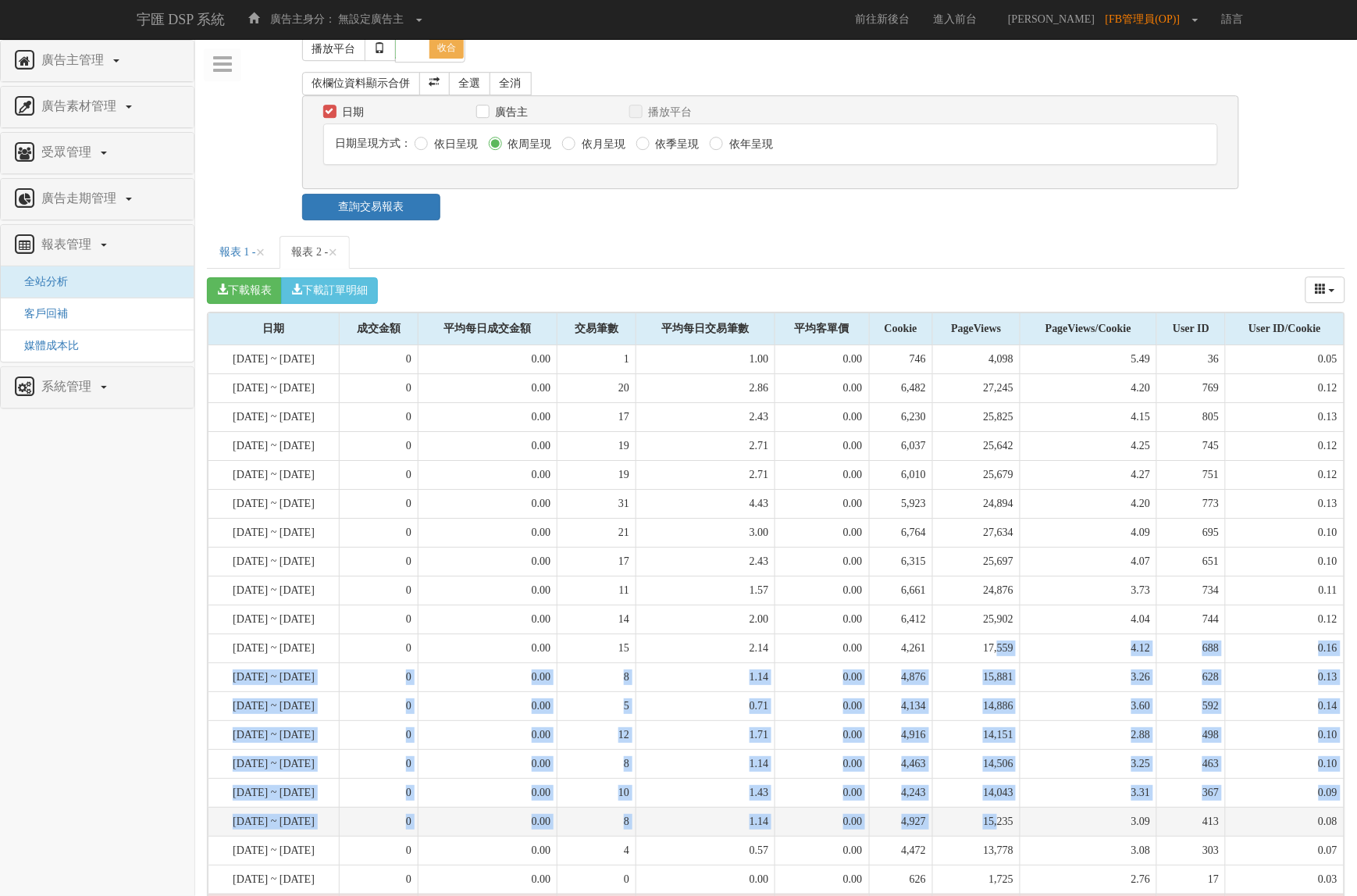
drag, startPoint x: 999, startPoint y: 568, endPoint x: 999, endPoint y: 747, distance: 179.0
click at [999, 747] on tbody "[DATE] ~ [DATE] 0 0.00 1 1.00 0.00 746 4,098 5.49 36 0.05 [DATE] ~ [DATE] 0 0.0…" at bounding box center [776, 648] width 1136 height 606
click at [999, 806] on td "15,235" at bounding box center [977, 821] width 88 height 29
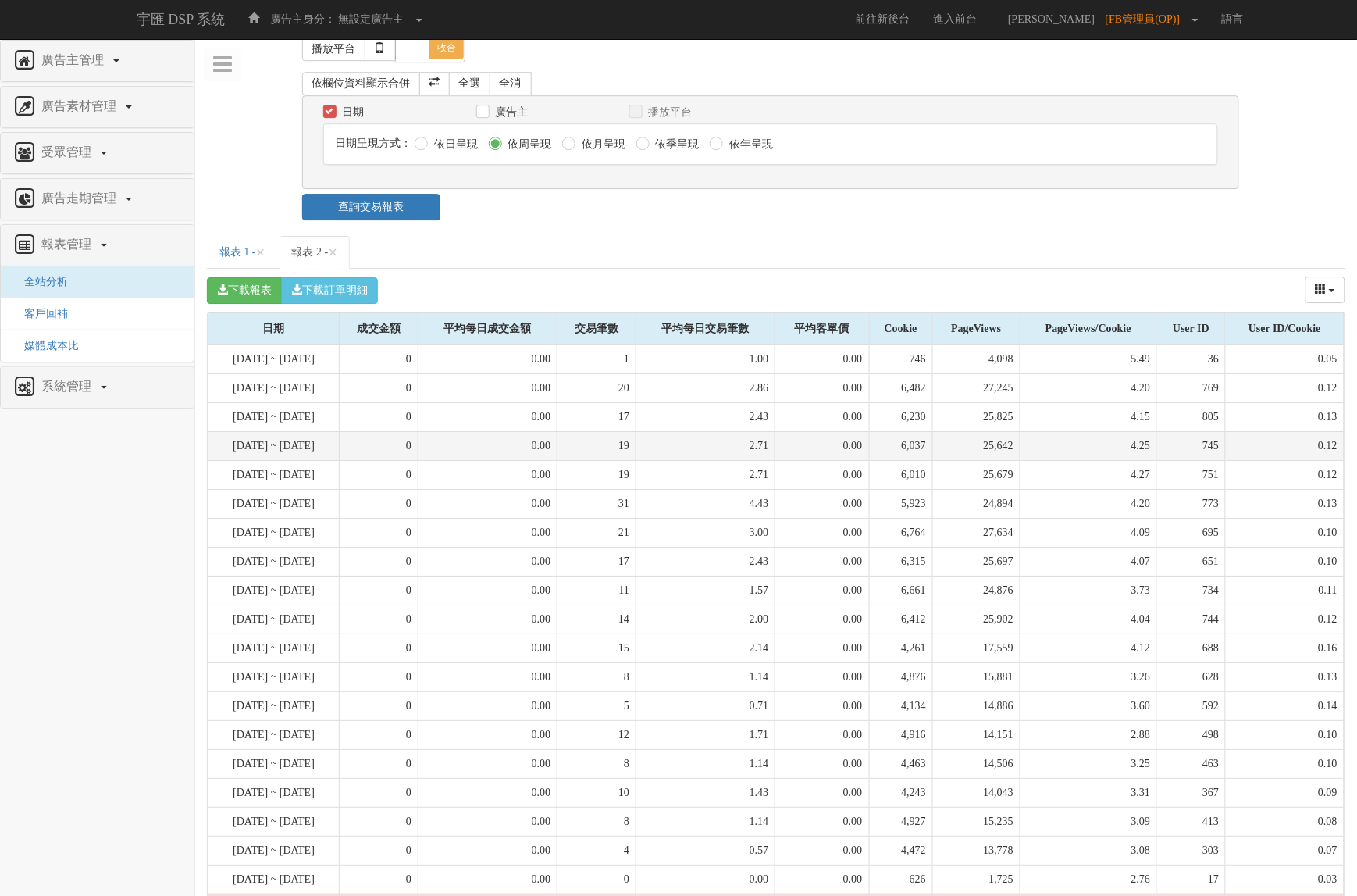
drag, startPoint x: 1127, startPoint y: 412, endPoint x: 1094, endPoint y: 357, distance: 64.1
click at [1127, 460] on td "4.27" at bounding box center [1088, 474] width 137 height 29
